Goal: Transaction & Acquisition: Purchase product/service

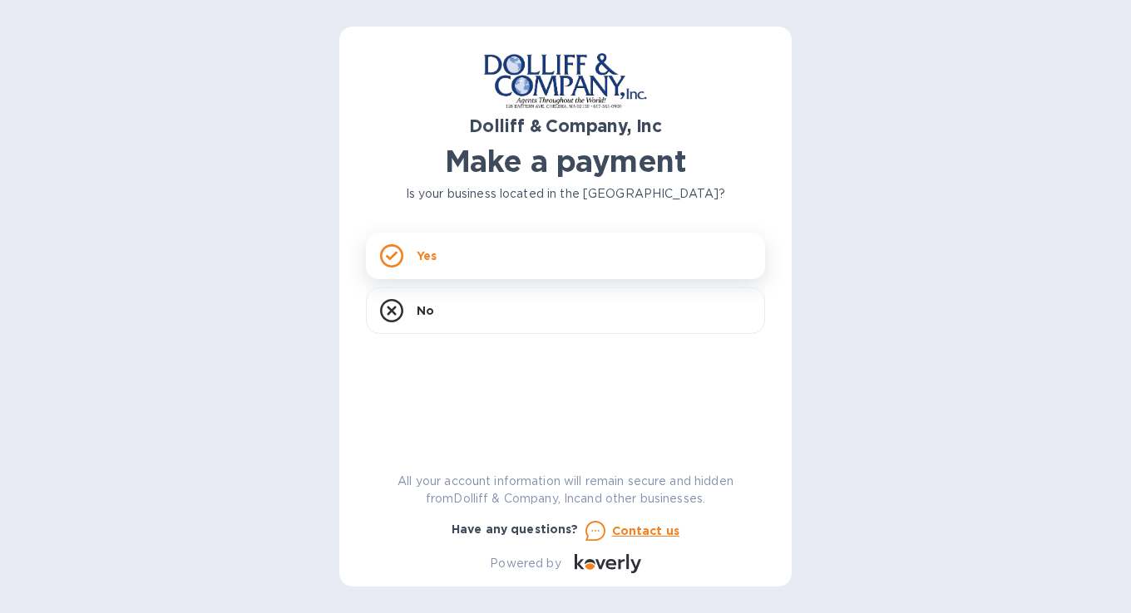
click at [400, 258] on icon at bounding box center [391, 255] width 23 height 23
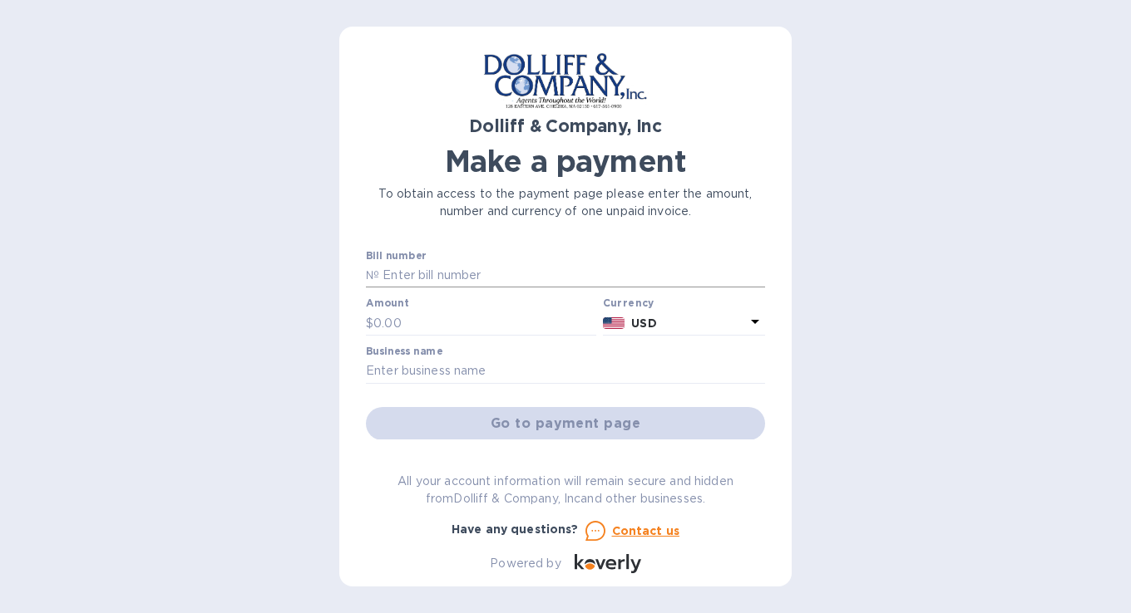
click at [416, 282] on input "text" at bounding box center [572, 276] width 386 height 25
type input "876594"
click at [436, 324] on input "text" at bounding box center [484, 323] width 223 height 25
type input "5,015.9"
click at [515, 382] on input "text" at bounding box center [565, 371] width 399 height 25
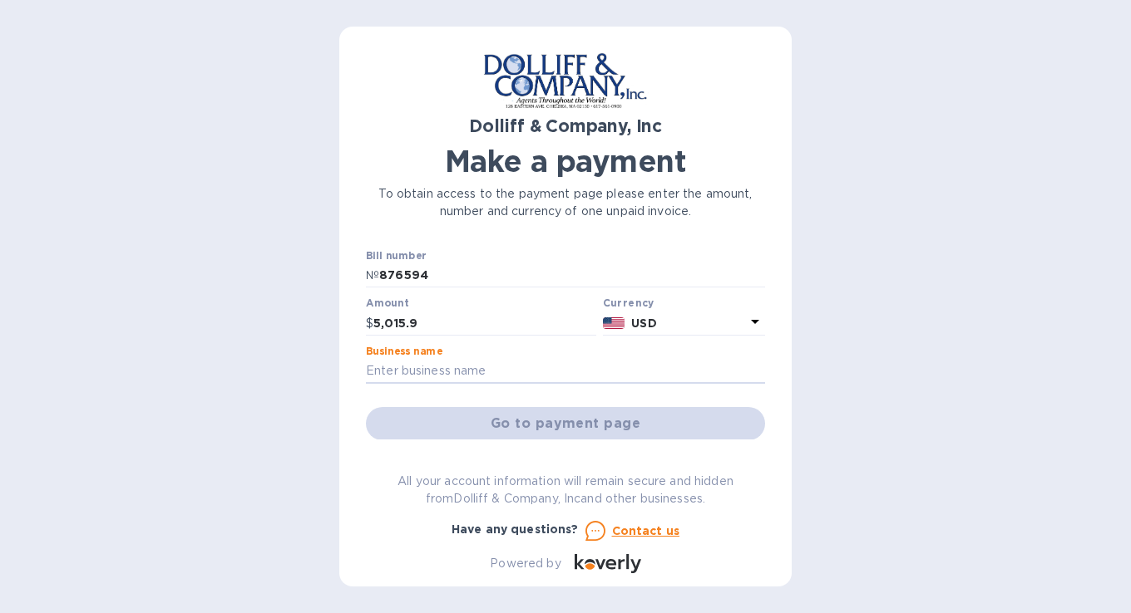
type input "Giant Power Inc"
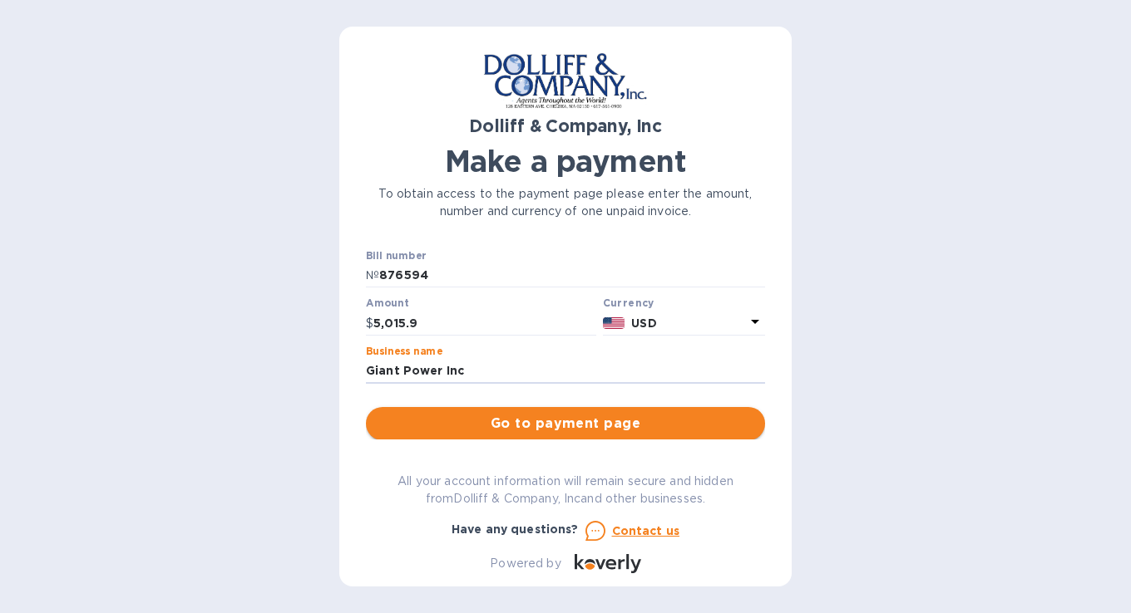
click at [574, 423] on span "Go to payment page" at bounding box center [565, 424] width 372 height 20
